Goal: Transaction & Acquisition: Purchase product/service

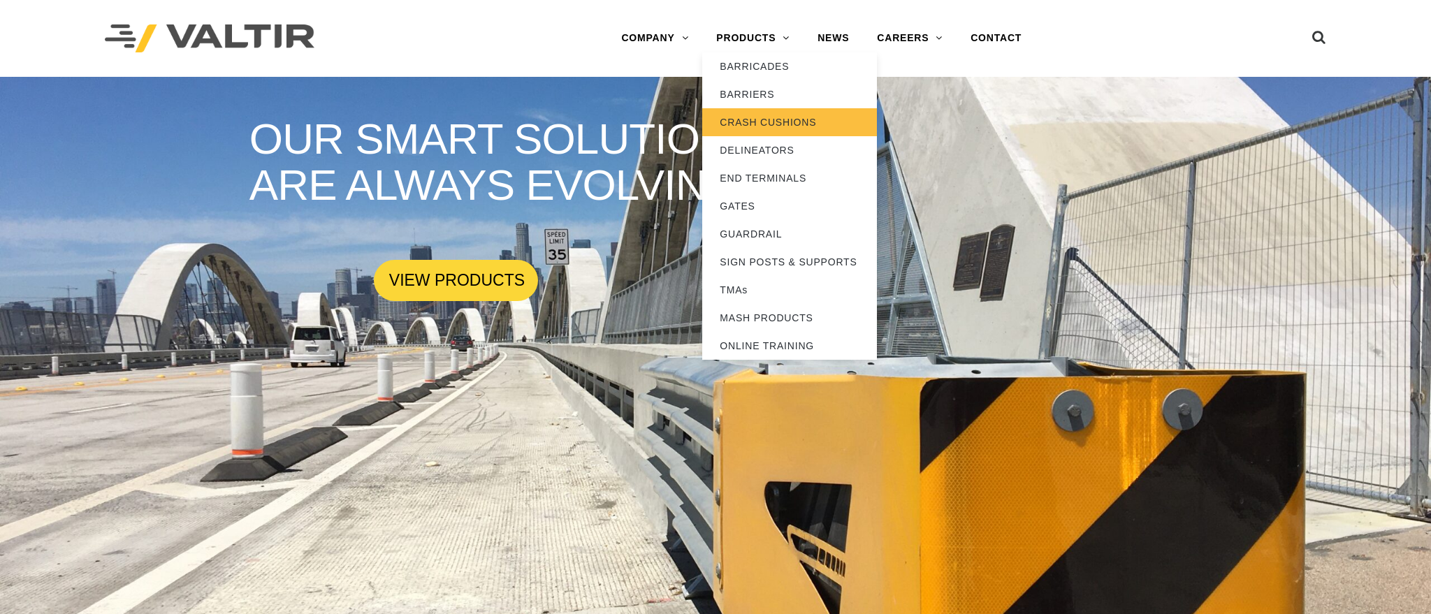
click at [748, 124] on link "CRASH CUSHIONS" at bounding box center [789, 122] width 175 height 28
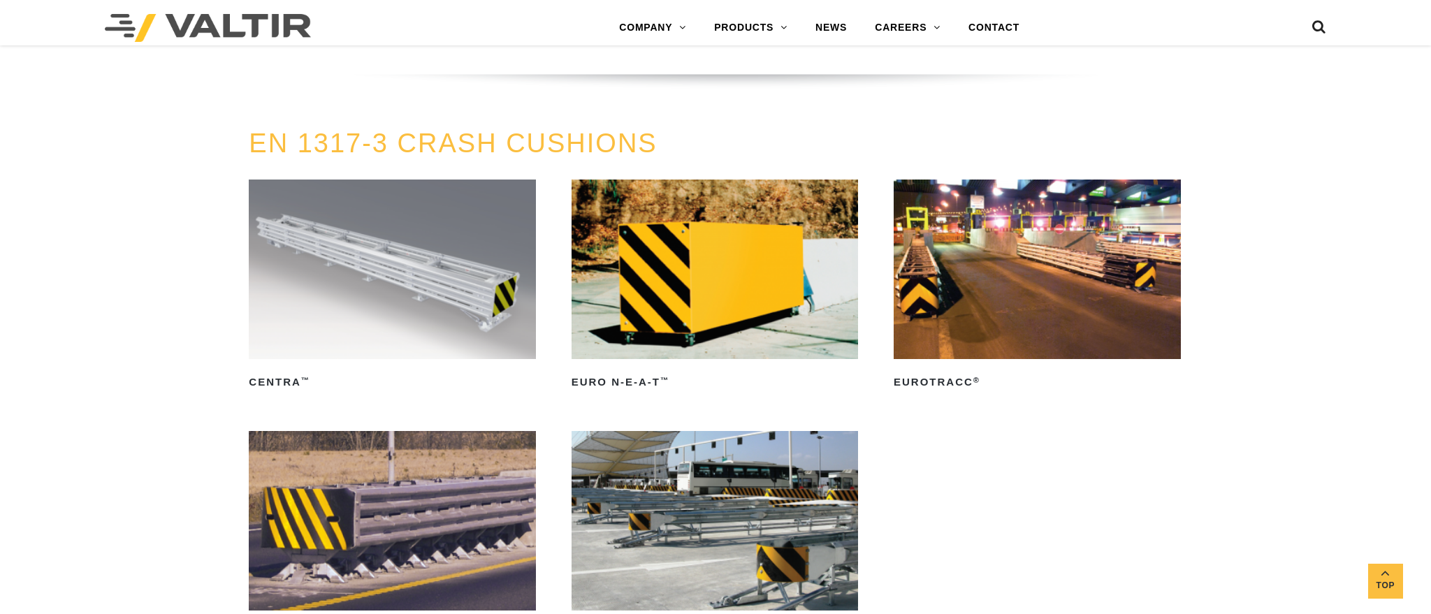
scroll to position [4752, 0]
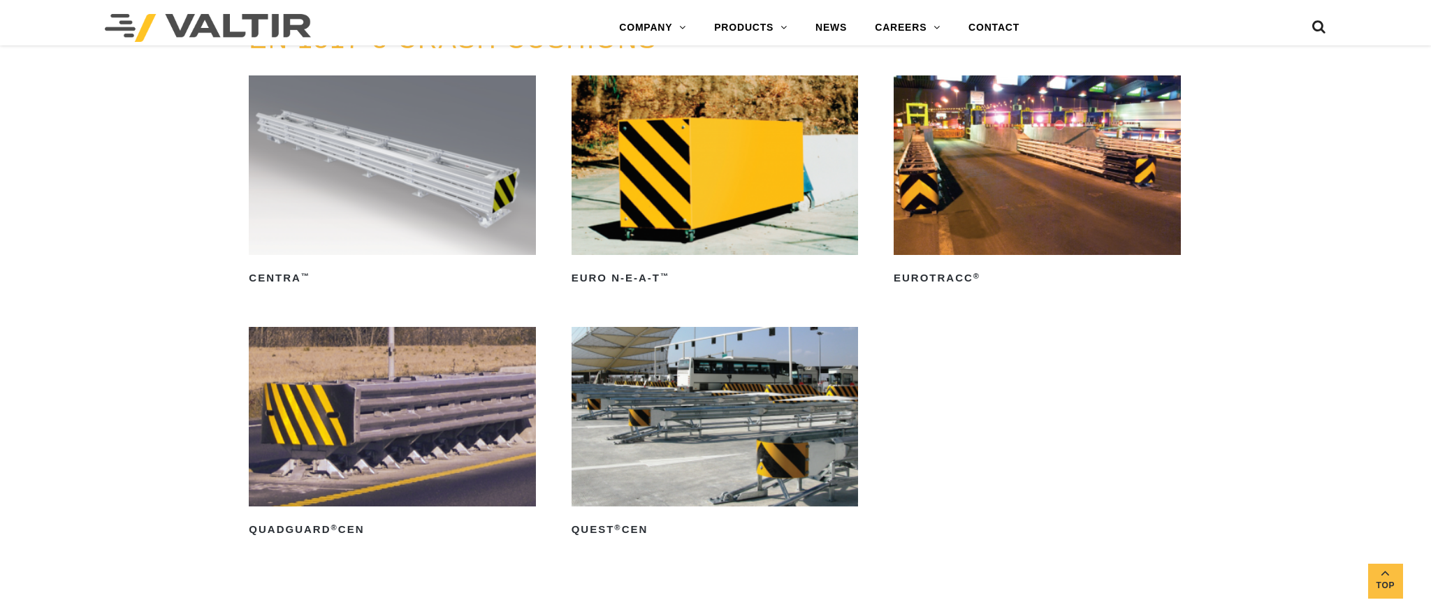
click at [401, 185] on img at bounding box center [392, 165] width 287 height 180
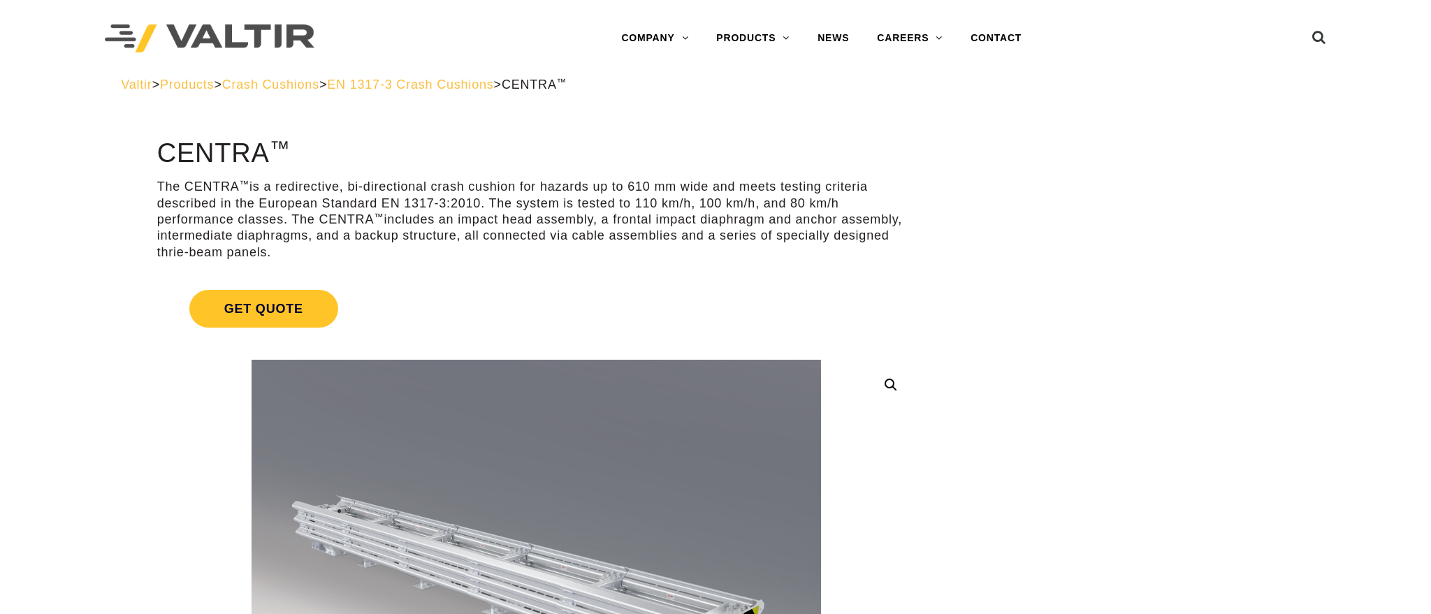
click at [899, 295] on link "Get Quote" at bounding box center [537, 308] width 760 height 71
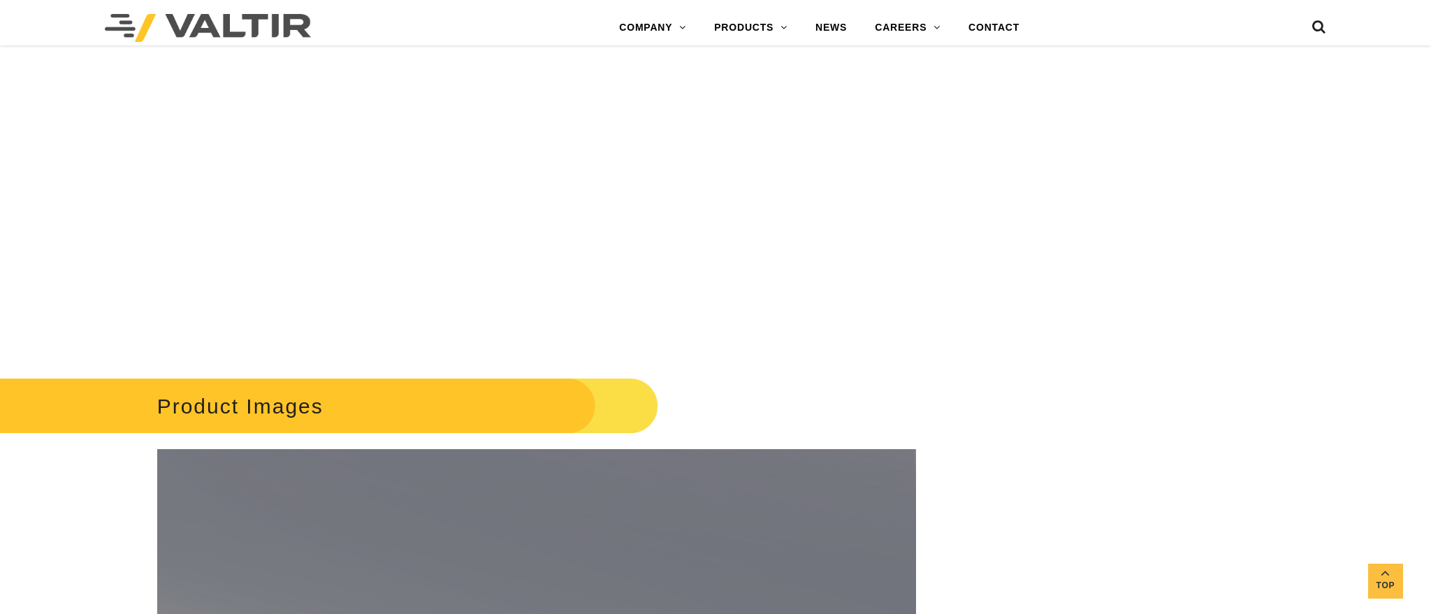
scroll to position [2330, 0]
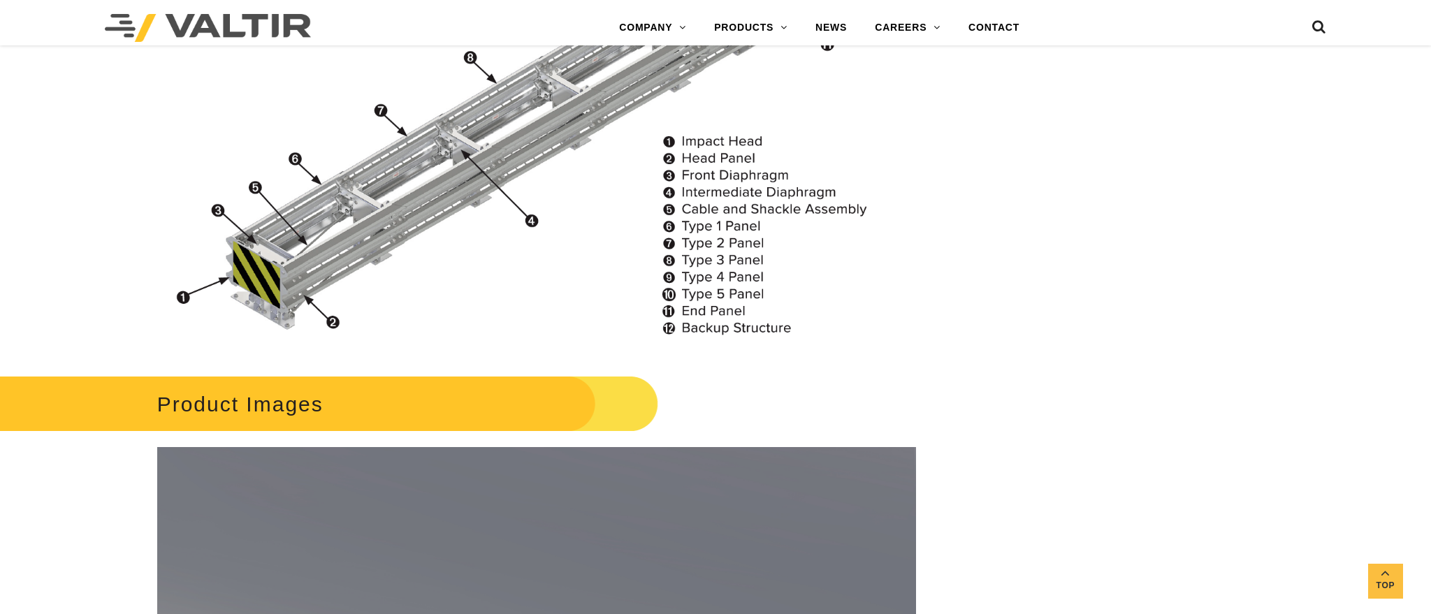
click at [285, 406] on h2 "Product Images" at bounding box center [300, 404] width 716 height 65
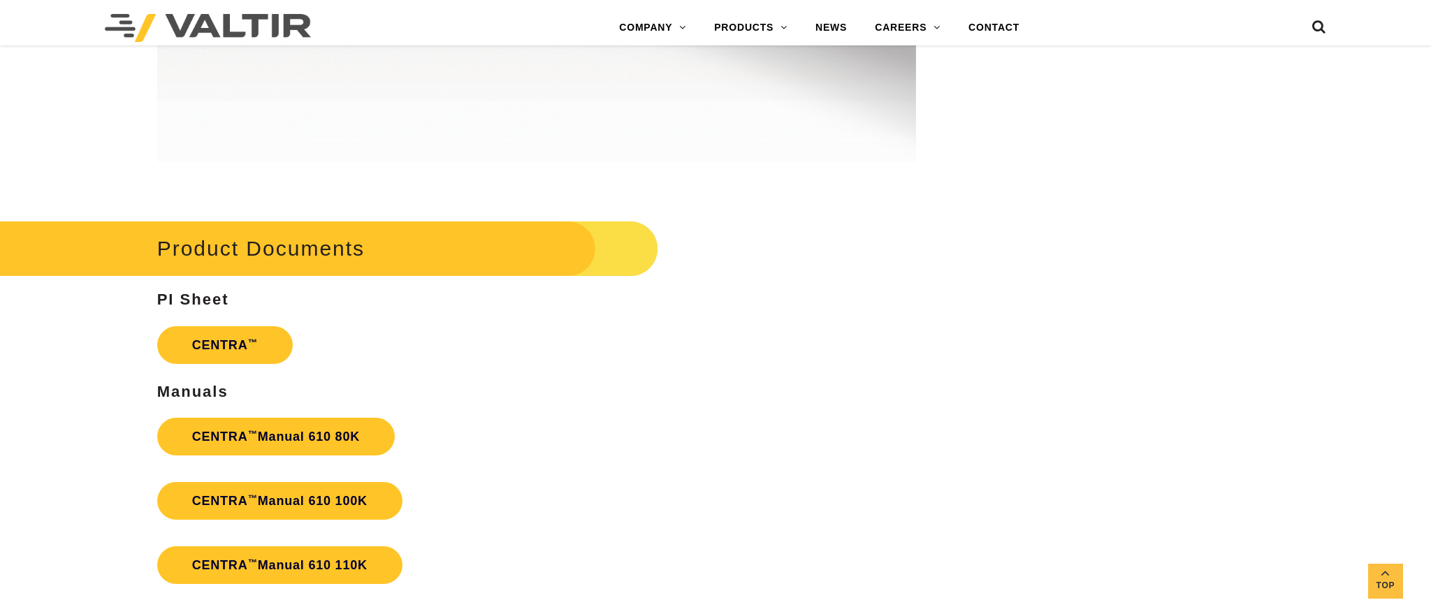
scroll to position [3239, 0]
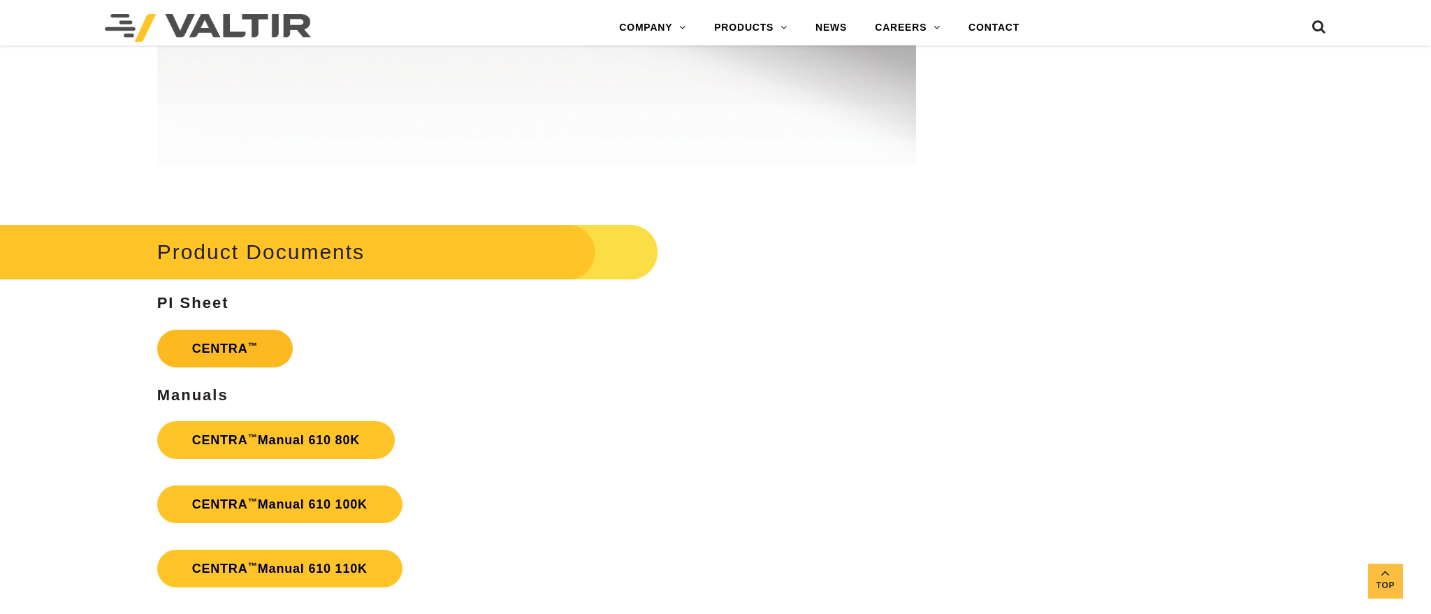
click at [208, 340] on link "CENTRA ™" at bounding box center [225, 349] width 136 height 38
